Goal: Information Seeking & Learning: Learn about a topic

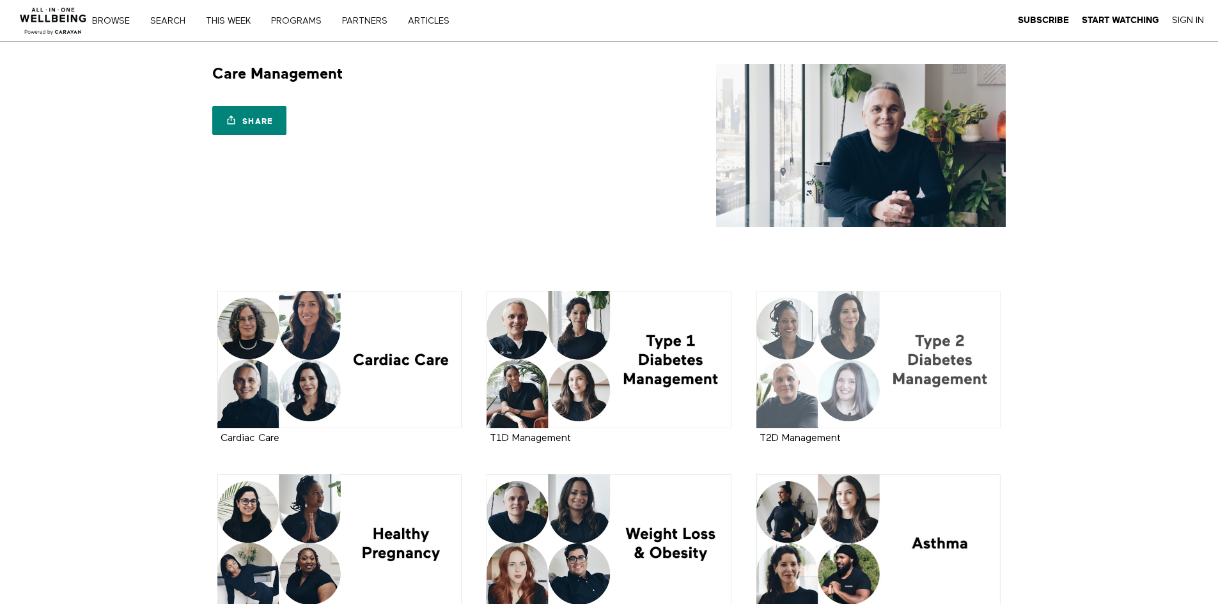
click at [891, 355] on div at bounding box center [878, 359] width 245 height 137
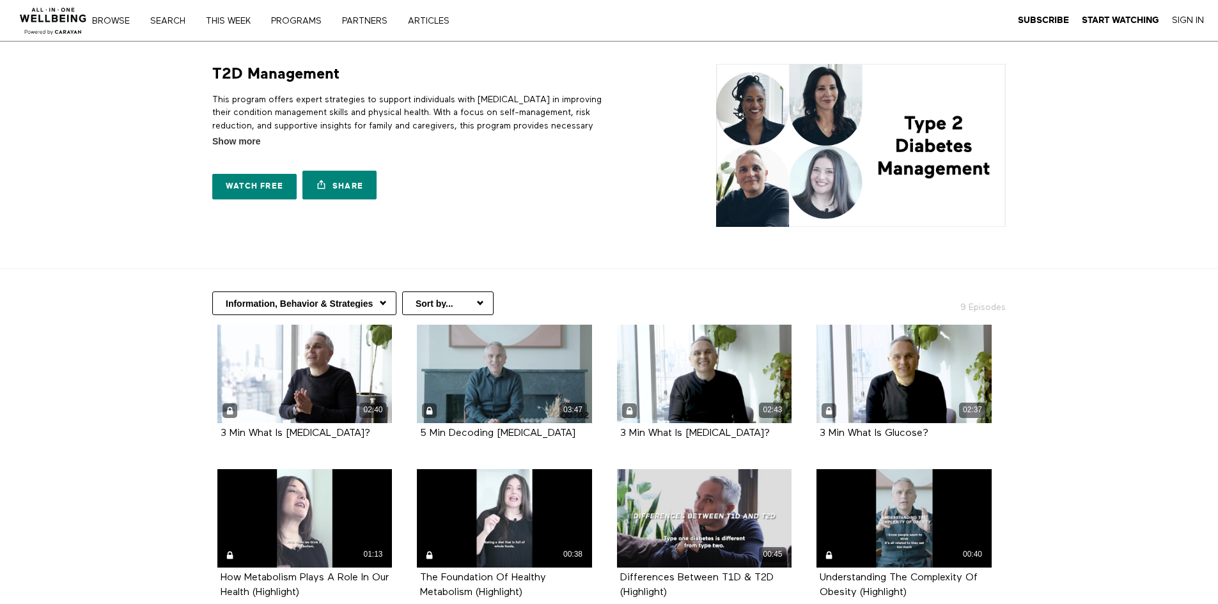
click at [247, 117] on p "This program offers expert strategies to support individuals with [MEDICAL_DATA…" at bounding box center [408, 119] width 392 height 52
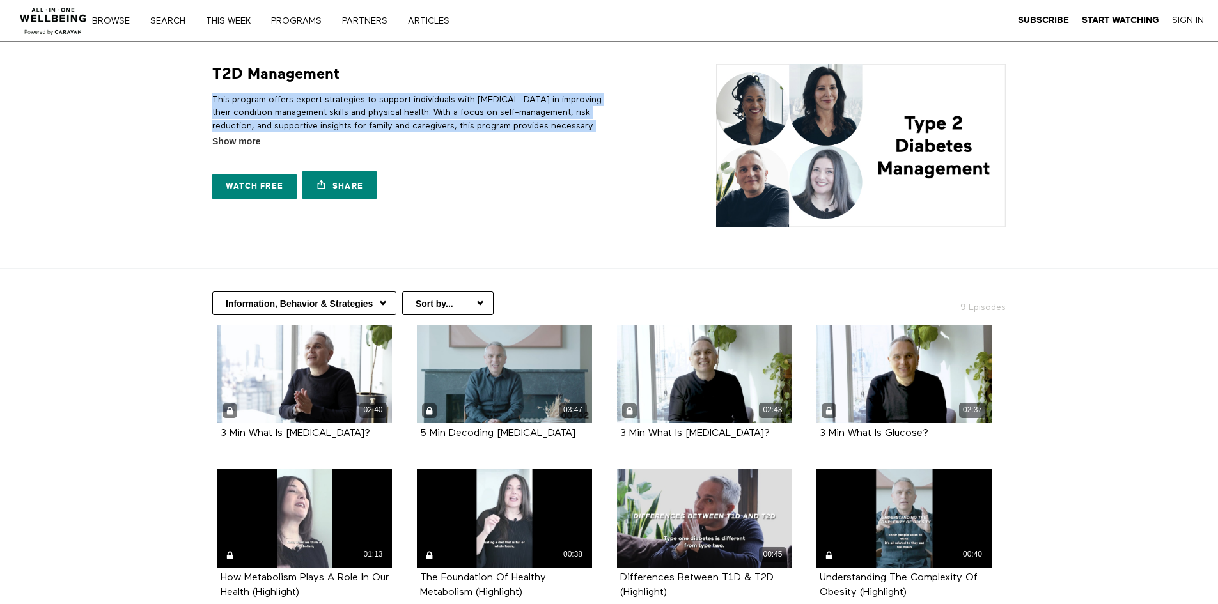
click at [247, 117] on p "This program offers expert strategies to support individuals with [MEDICAL_DATA…" at bounding box center [408, 119] width 392 height 52
